Goal: Communication & Community: Answer question/provide support

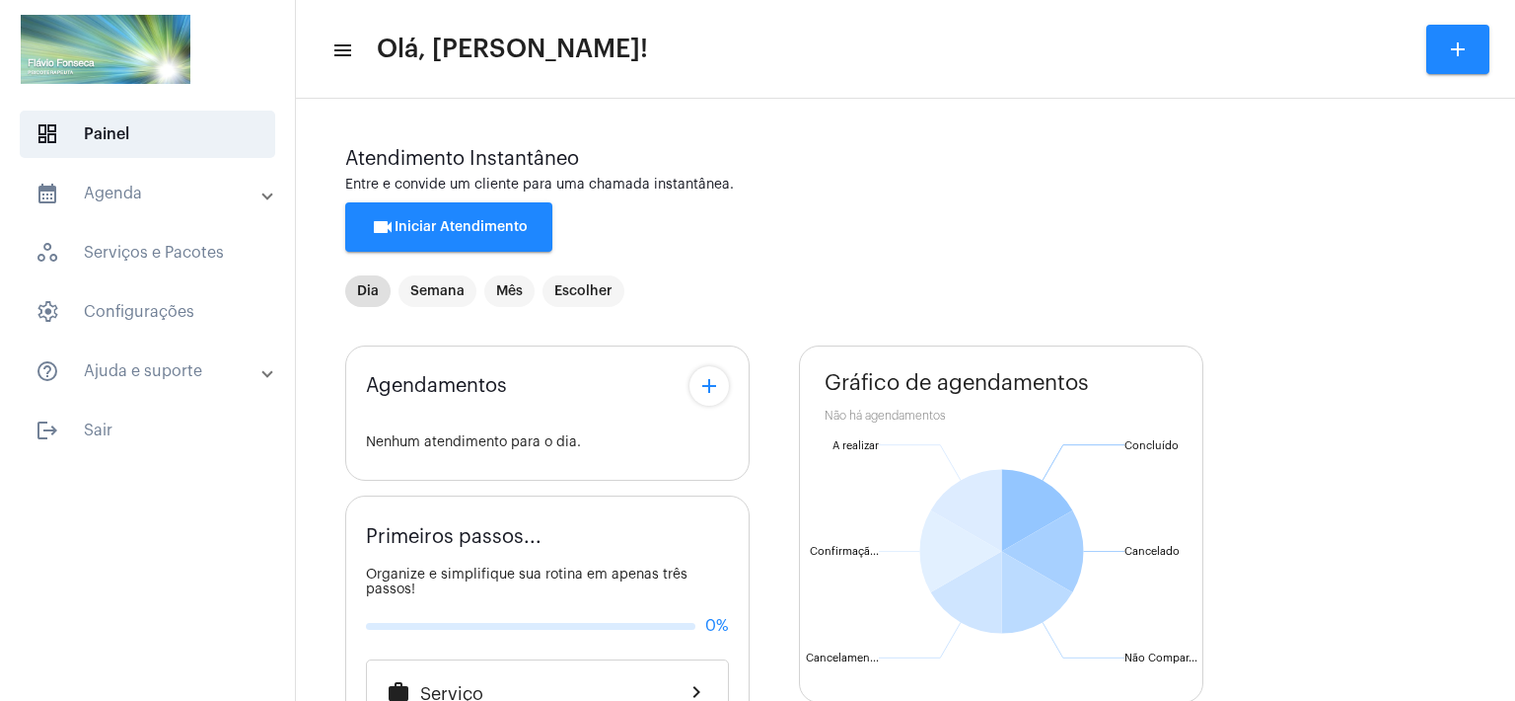
click at [1070, 52] on mat-toolbar-row "menu Olá, [PERSON_NAME]! add" at bounding box center [905, 49] width 1219 height 63
click at [830, 7] on mat-toolbar "menu Olá, [PERSON_NAME]! add" at bounding box center [905, 49] width 1219 height 99
click at [470, 223] on span "videocam Iniciar Atendimento" at bounding box center [449, 227] width 157 height 14
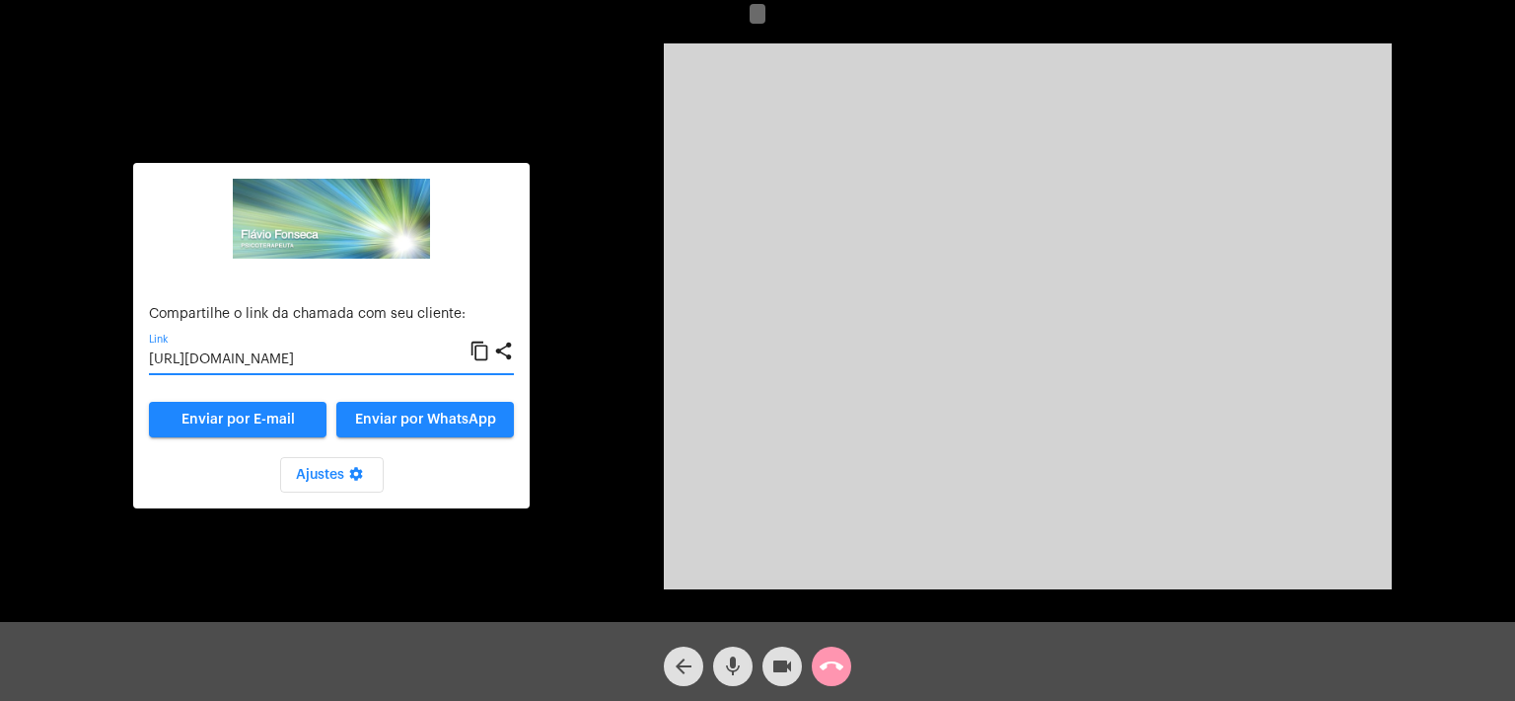
click at [285, 360] on input "[URL][DOMAIN_NAME]" at bounding box center [309, 360] width 321 height 16
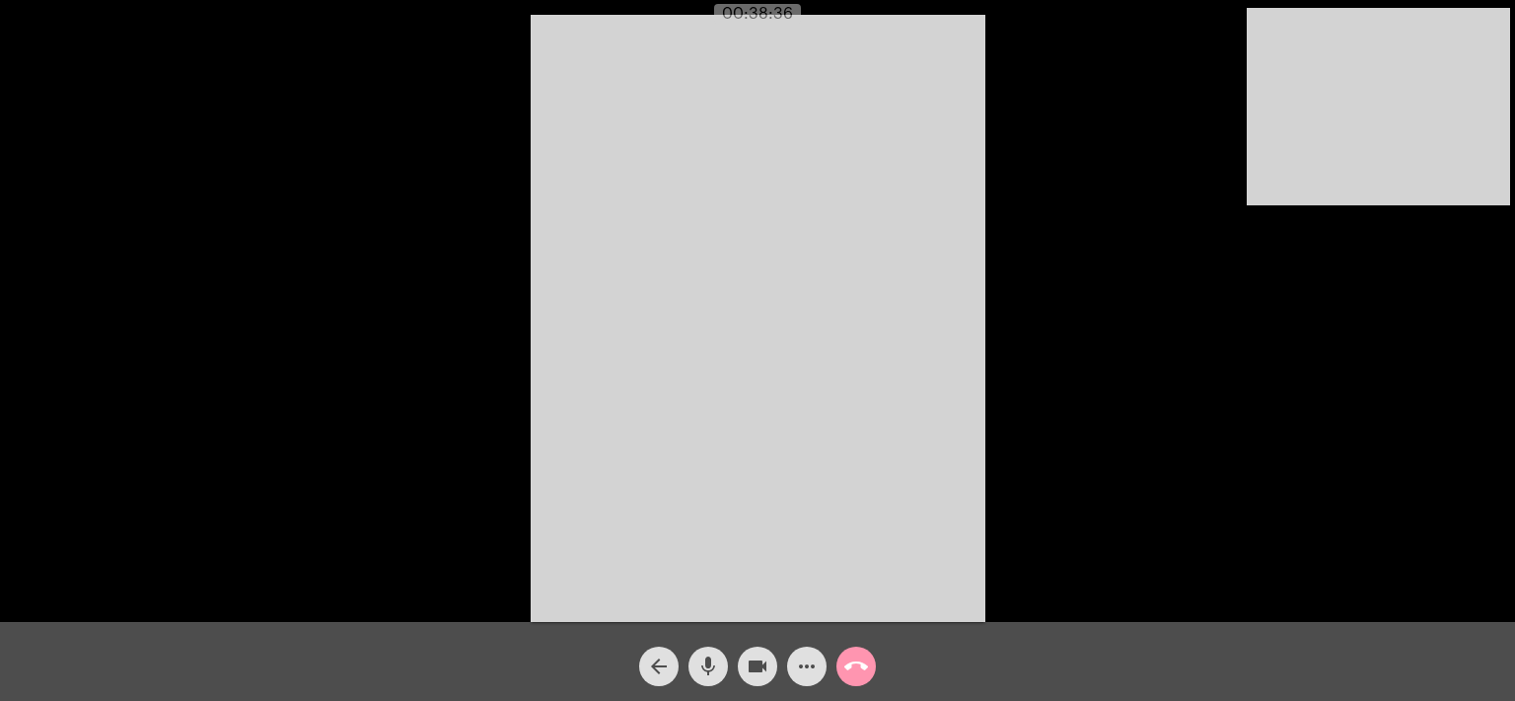
drag, startPoint x: 1185, startPoint y: 656, endPoint x: 1172, endPoint y: 656, distance: 12.8
click at [1185, 656] on div "arrow_back mic videocam more_horiz call_end" at bounding box center [757, 661] width 1515 height 79
click at [857, 664] on mat-icon "call_end" at bounding box center [857, 666] width 24 height 24
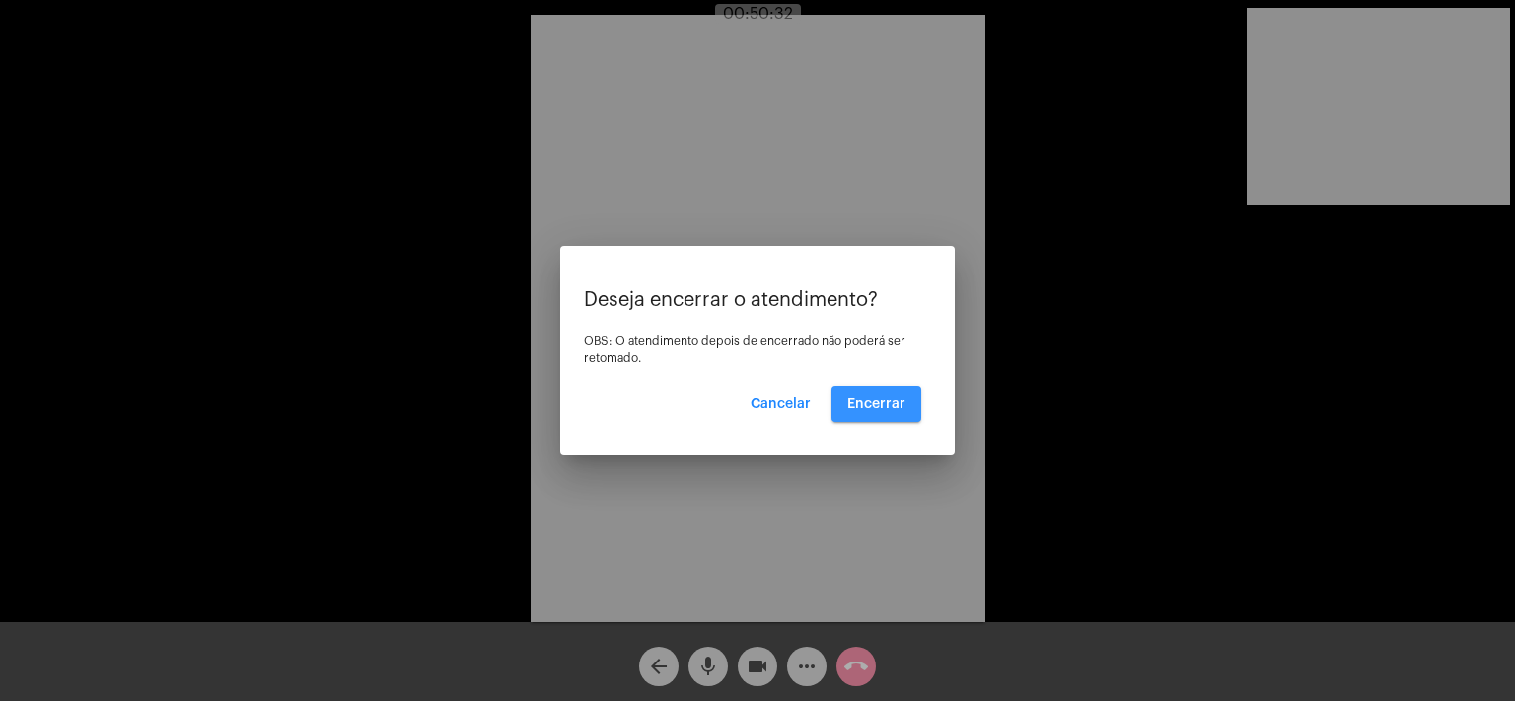
click at [876, 394] on button "Encerrar" at bounding box center [877, 404] width 90 height 36
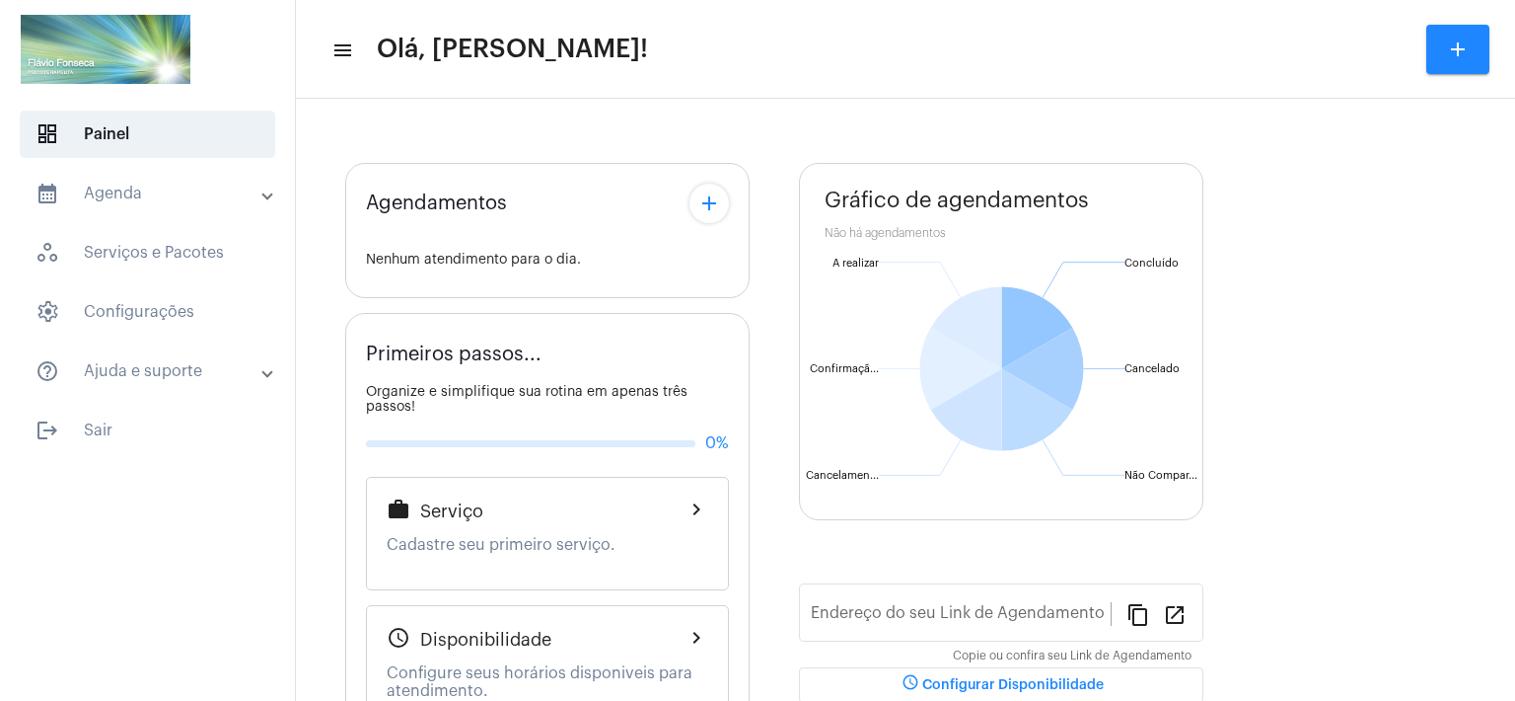
type input "[URL][DOMAIN_NAME]"
